Goal: Task Accomplishment & Management: Use online tool/utility

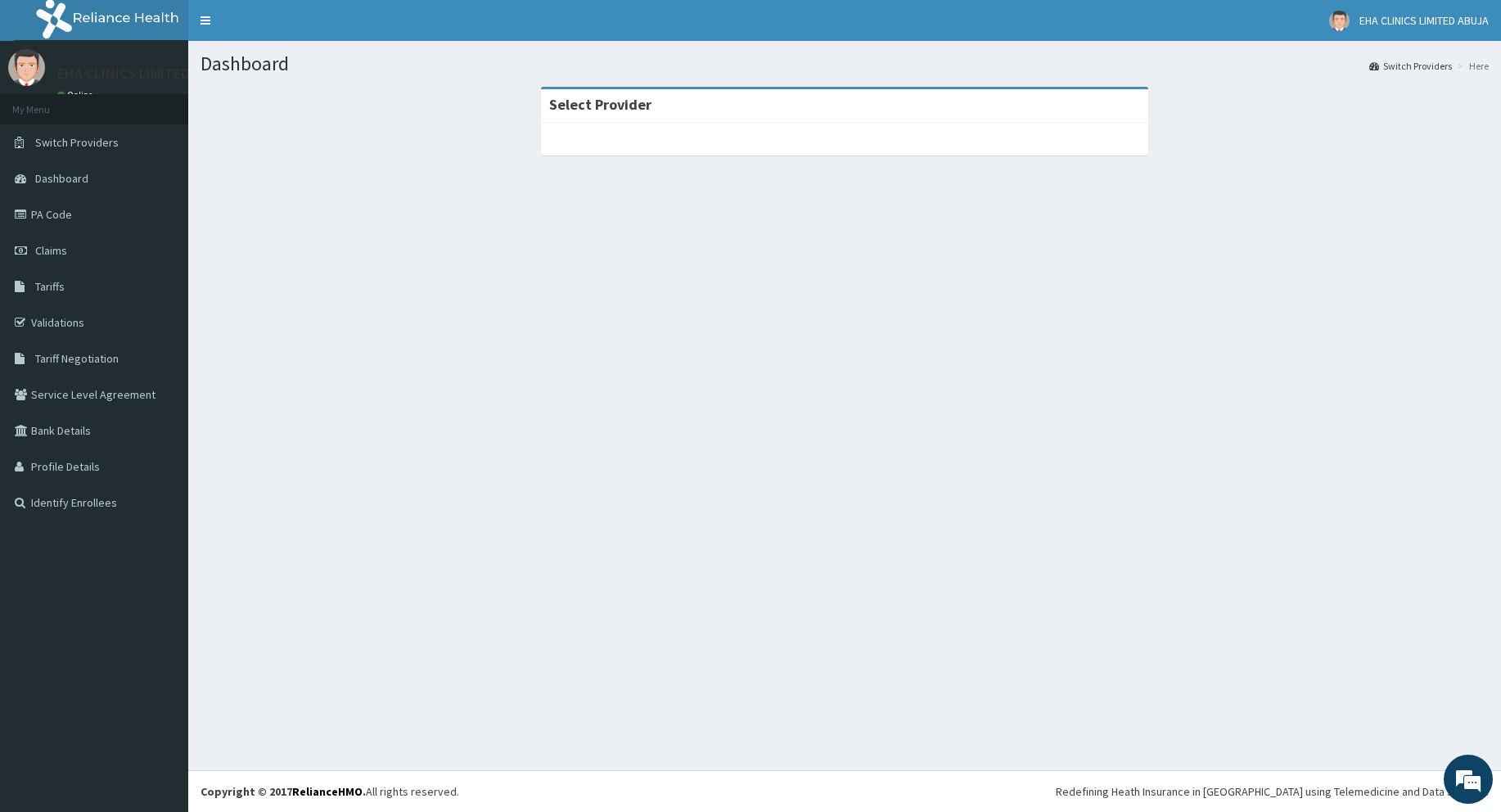
click at [984, 123] on div "Select Provider" at bounding box center [844, 105] width 607 height 34
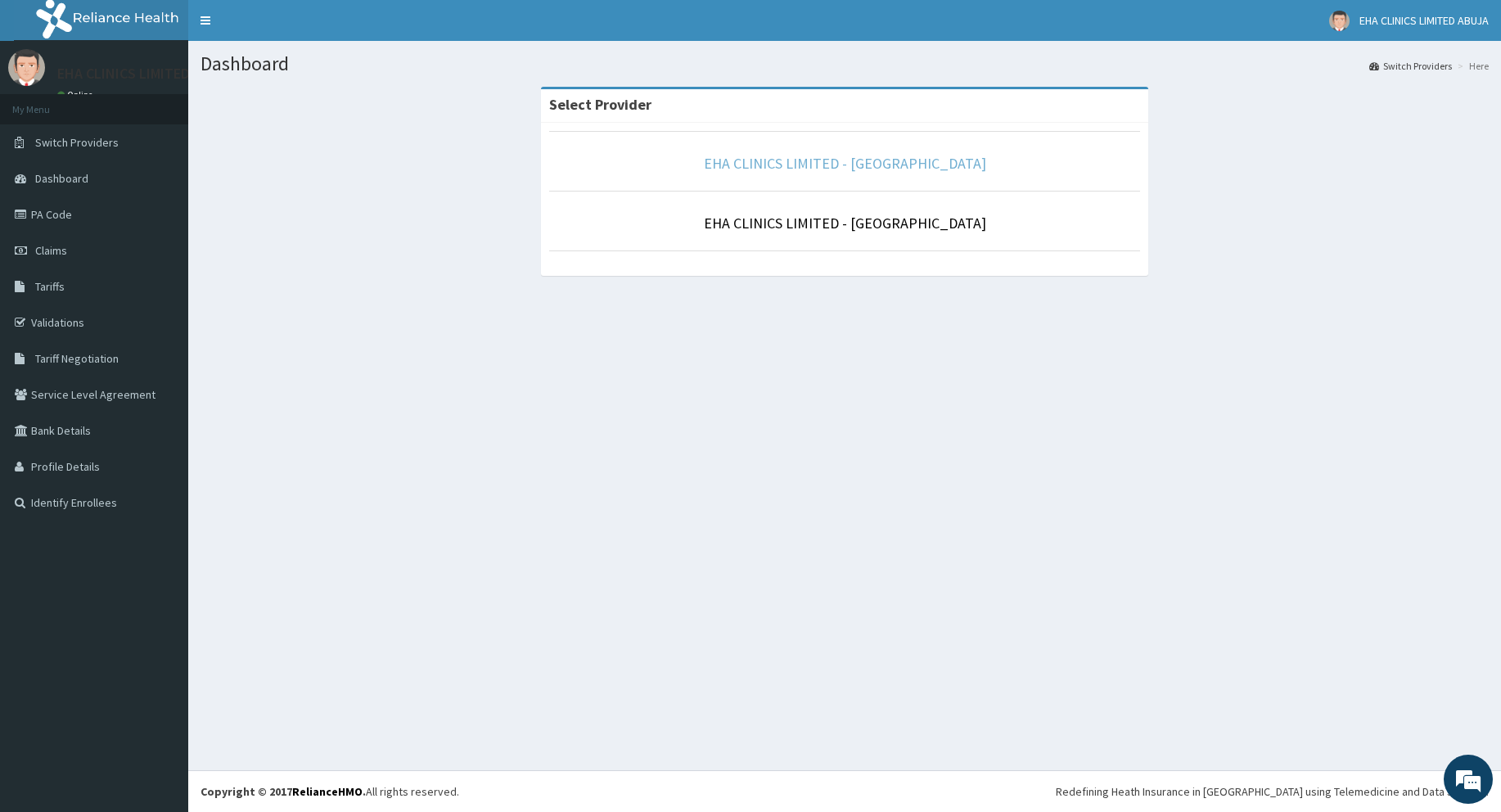
click at [847, 167] on link "EHA CLINICS LIMITED - ABUJA" at bounding box center [845, 163] width 282 height 19
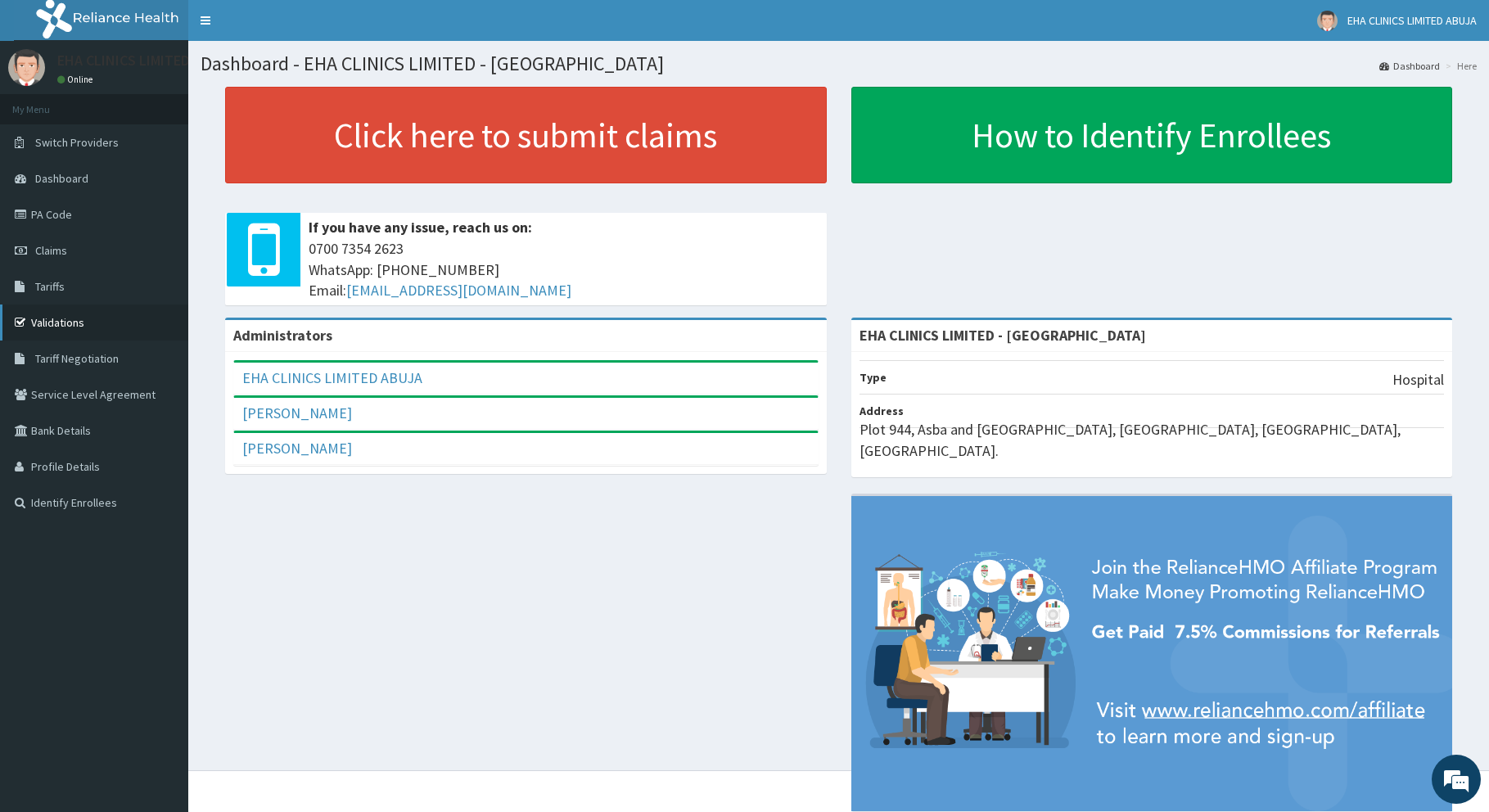
click at [103, 330] on link "Validations" at bounding box center [94, 322] width 189 height 36
